Goal: Register for event/course

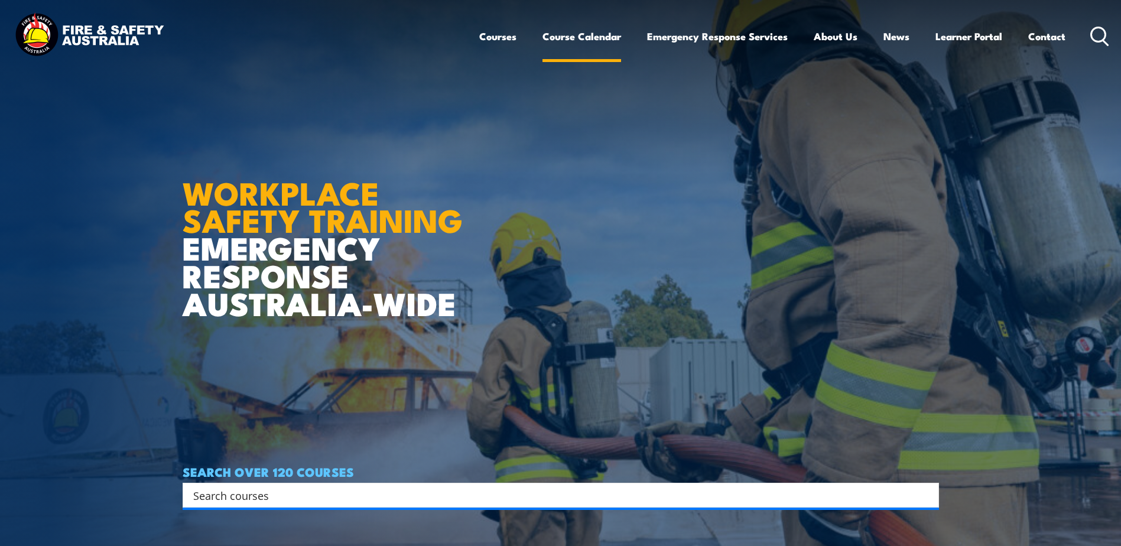
click at [559, 40] on link "Course Calendar" at bounding box center [581, 36] width 79 height 31
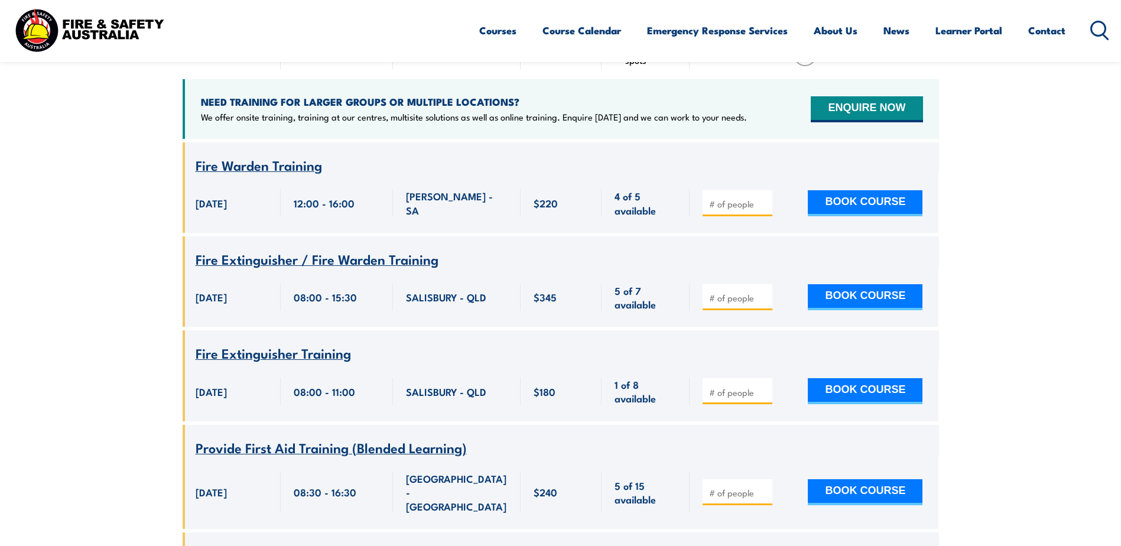
scroll to position [295, 0]
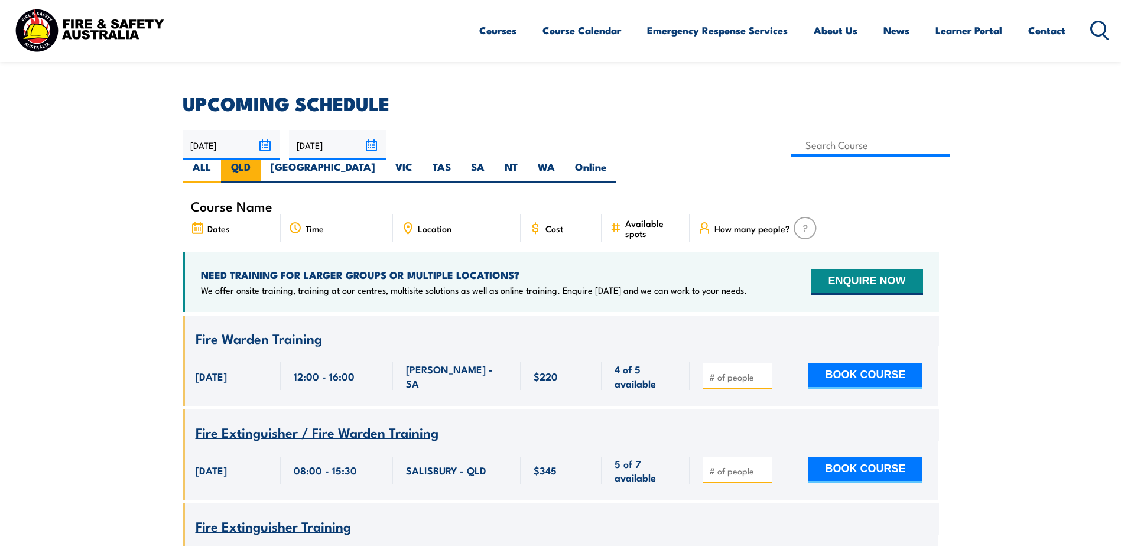
click at [260, 160] on label "QLD" at bounding box center [241, 171] width 40 height 23
click at [258, 160] on input "QLD" at bounding box center [254, 164] width 8 height 8
radio input "true"
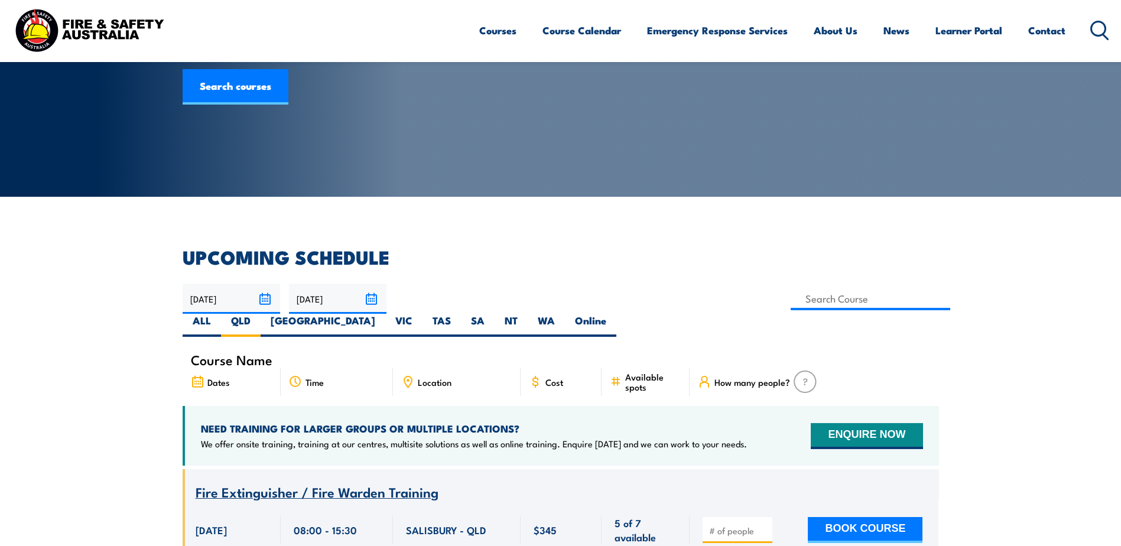
scroll to position [236, 0]
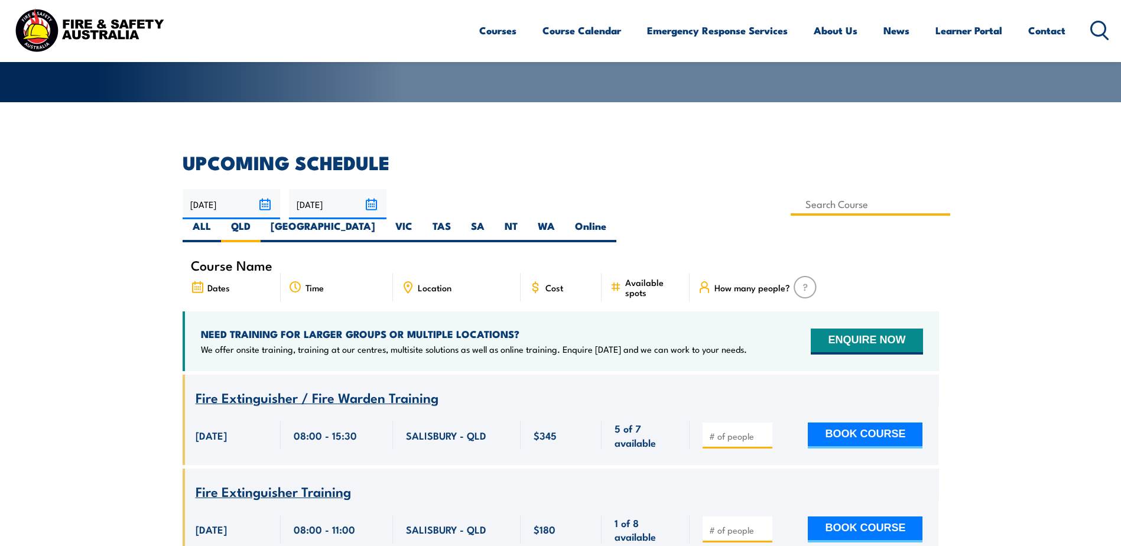
click at [790, 207] on input at bounding box center [870, 204] width 160 height 23
type input "Fire Safety Adviser Training"
